Goal: Complete application form

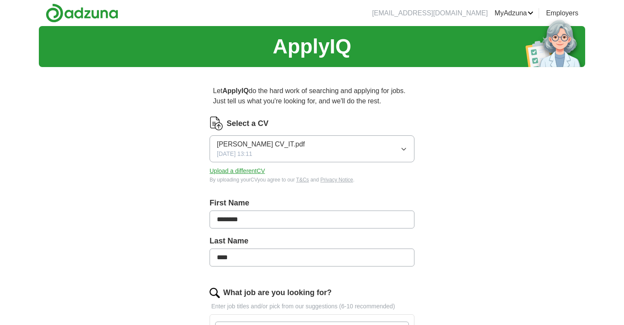
click at [408, 146] on button "[PERSON_NAME] CV_IT.pdf [DATE] 13:11" at bounding box center [312, 148] width 205 height 27
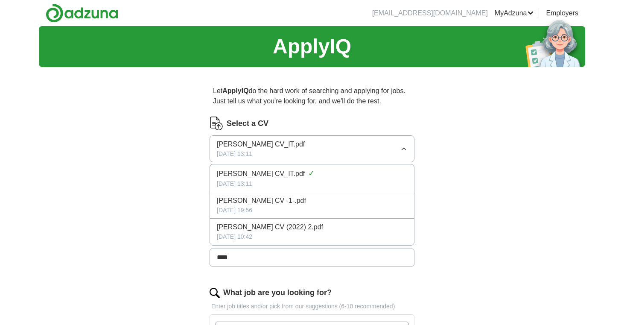
click at [408, 146] on button "[PERSON_NAME] CV_IT.pdf [DATE] 13:11" at bounding box center [312, 148] width 205 height 27
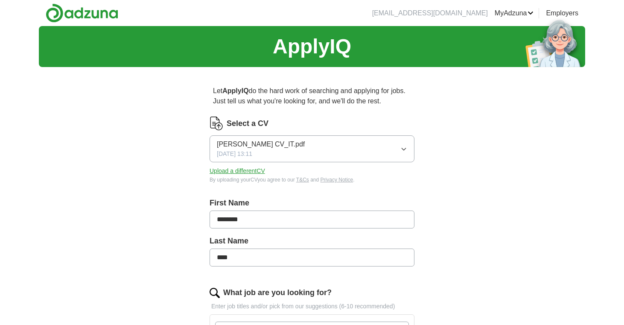
click at [225, 174] on button "Upload a different CV" at bounding box center [237, 170] width 55 height 9
click at [358, 205] on label "First Name" at bounding box center [312, 203] width 205 height 12
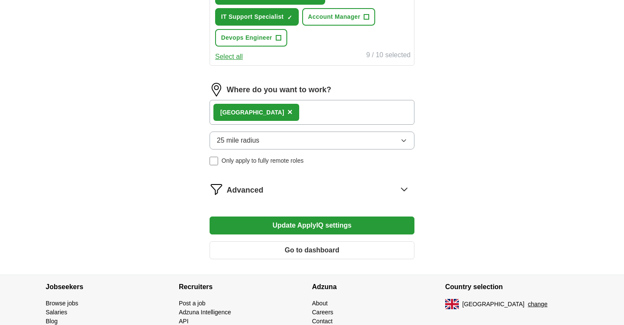
scroll to position [450, 0]
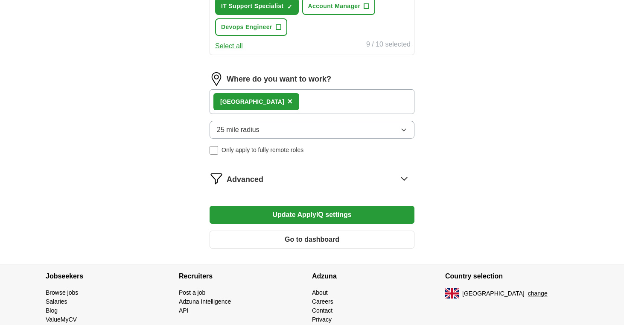
click at [339, 130] on button "25 mile radius" at bounding box center [312, 130] width 205 height 18
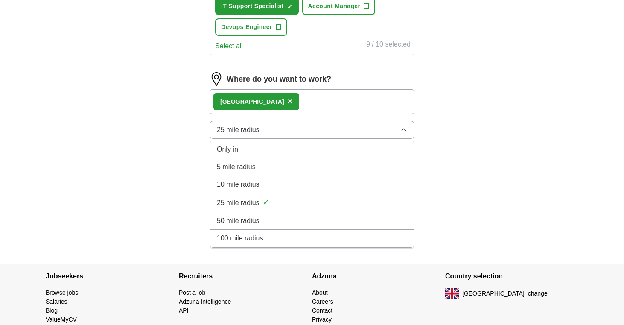
click at [240, 217] on span "50 mile radius" at bounding box center [238, 221] width 43 height 10
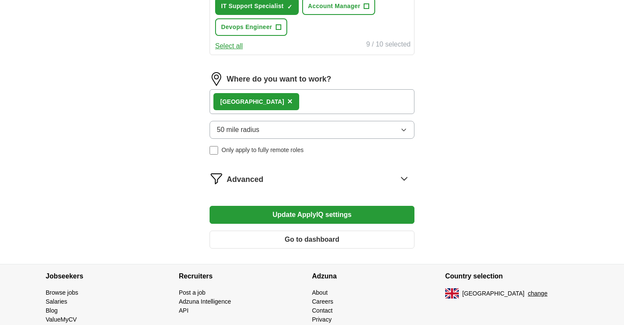
click at [276, 132] on button "50 mile radius" at bounding box center [312, 130] width 205 height 18
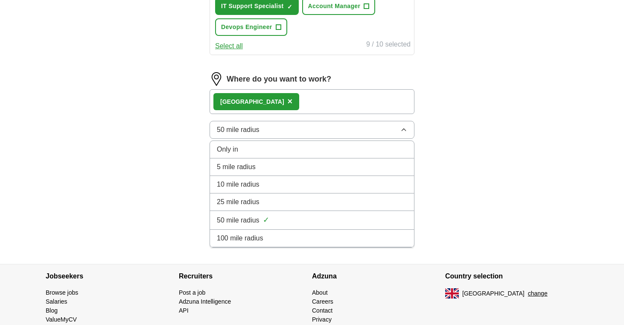
click at [256, 237] on span "100 mile radius" at bounding box center [240, 238] width 47 height 10
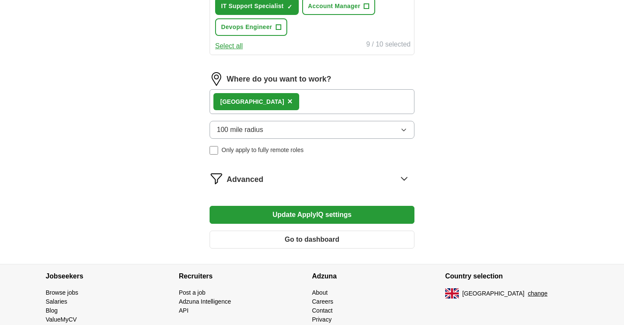
click at [270, 215] on button "Update ApplyIQ settings" at bounding box center [312, 215] width 205 height 18
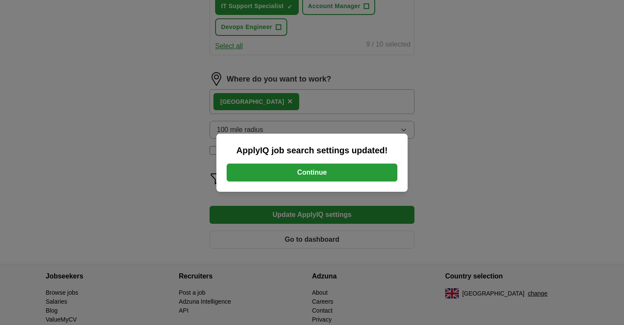
click at [284, 173] on button "Continue" at bounding box center [312, 172] width 171 height 18
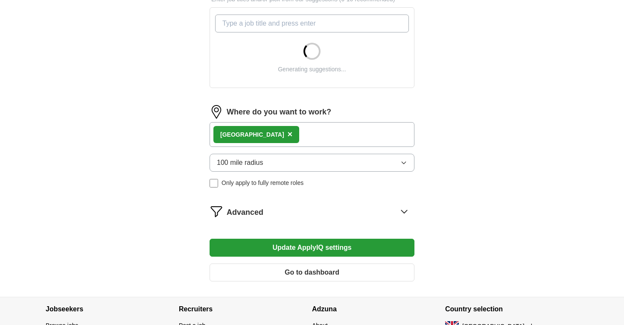
scroll to position [374, 0]
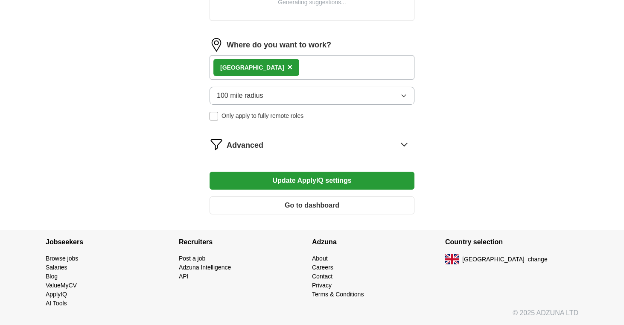
click at [376, 144] on div "Advanced" at bounding box center [321, 144] width 188 height 14
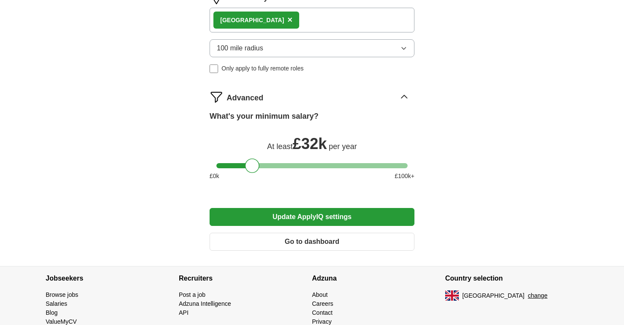
scroll to position [533, 0]
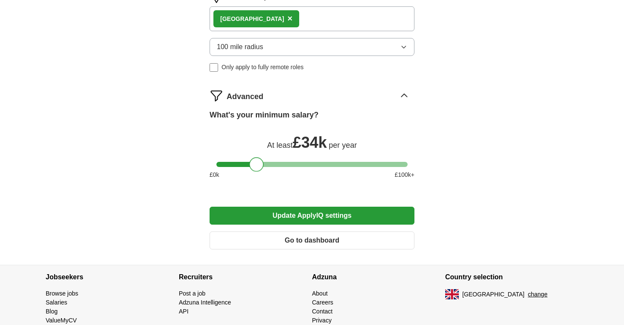
click at [254, 166] on div at bounding box center [256, 164] width 15 height 15
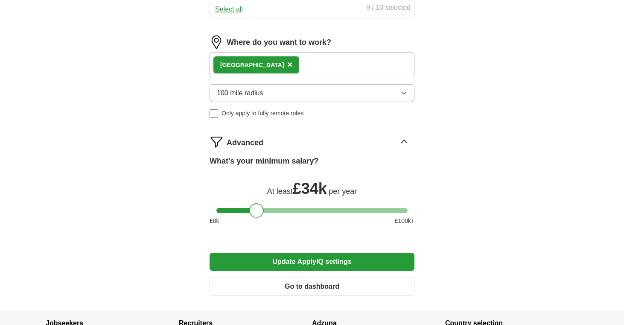
scroll to position [508, 0]
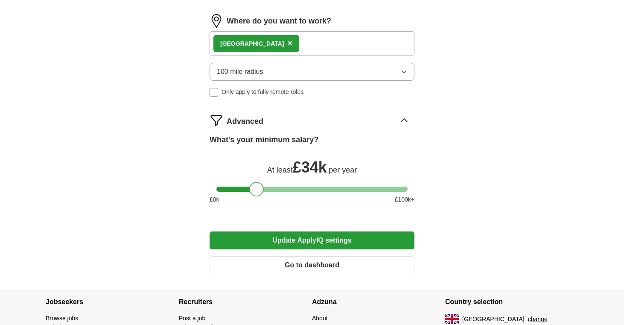
click at [314, 239] on button "Update ApplyIQ settings" at bounding box center [312, 240] width 205 height 18
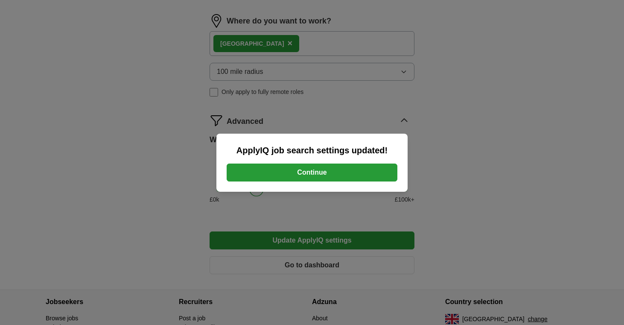
click at [309, 171] on button "Continue" at bounding box center [312, 172] width 171 height 18
